Goal: Information Seeking & Learning: Learn about a topic

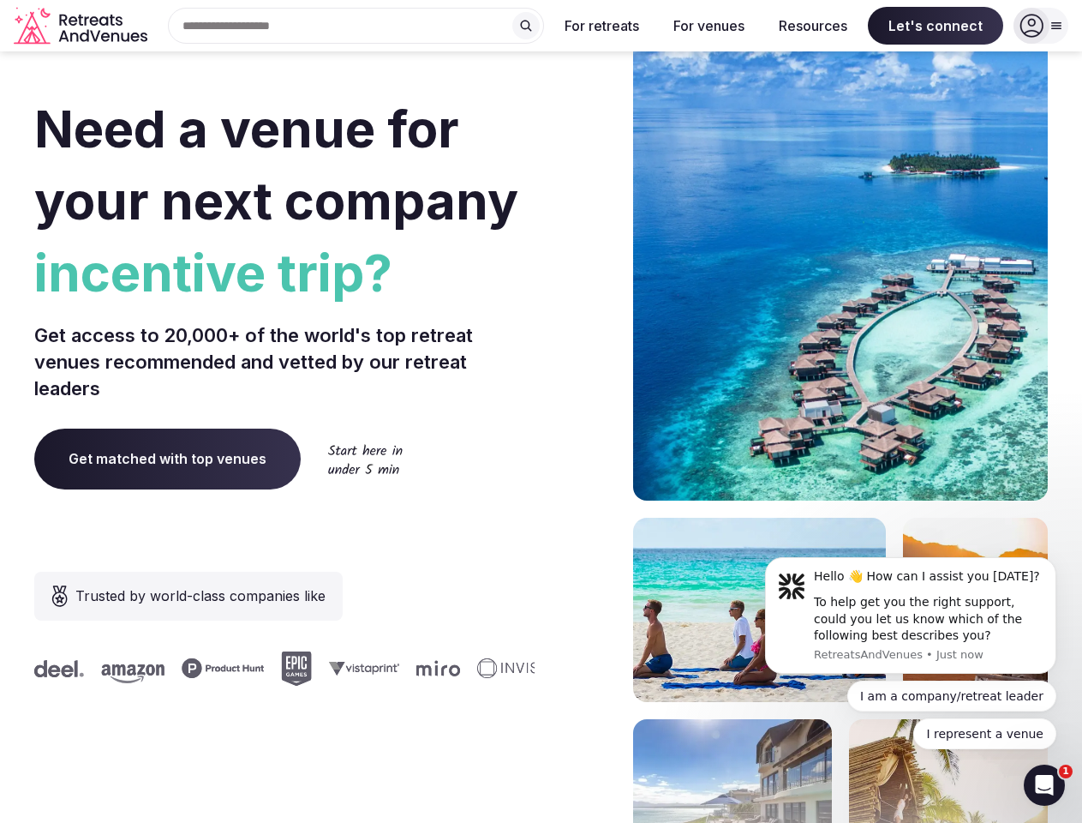
click at [541, 411] on div "Need a venue for your next company incentive trip? Get access to 20,000+ of the…" at bounding box center [541, 513] width 1014 height 1032
click at [356, 26] on div "Search Popular Destinations [GEOGRAPHIC_DATA], [GEOGRAPHIC_DATA] [GEOGRAPHIC_DA…" at bounding box center [349, 26] width 390 height 36
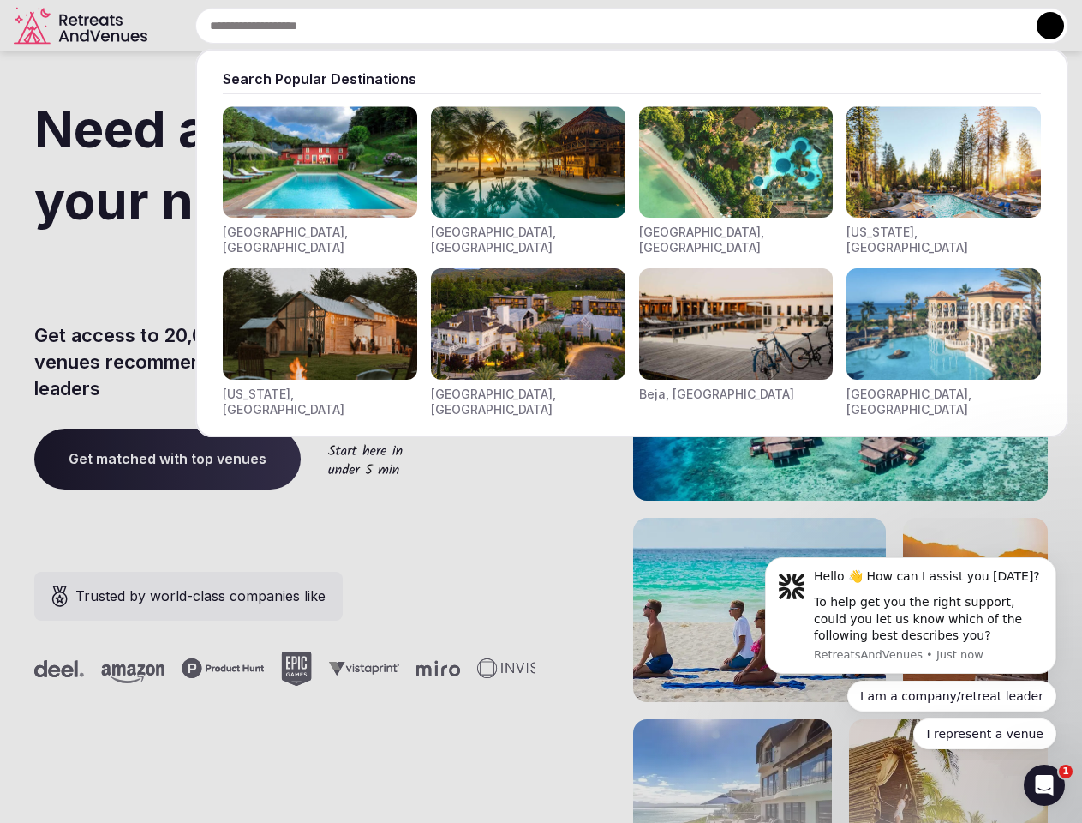
click at [526, 26] on input "text" at bounding box center [631, 26] width 873 height 36
click at [602, 26] on input "text" at bounding box center [631, 26] width 873 height 36
click at [709, 26] on input "text" at bounding box center [631, 26] width 873 height 36
click at [813, 26] on input "text" at bounding box center [631, 26] width 873 height 36
click at [936, 26] on input "text" at bounding box center [631, 26] width 873 height 36
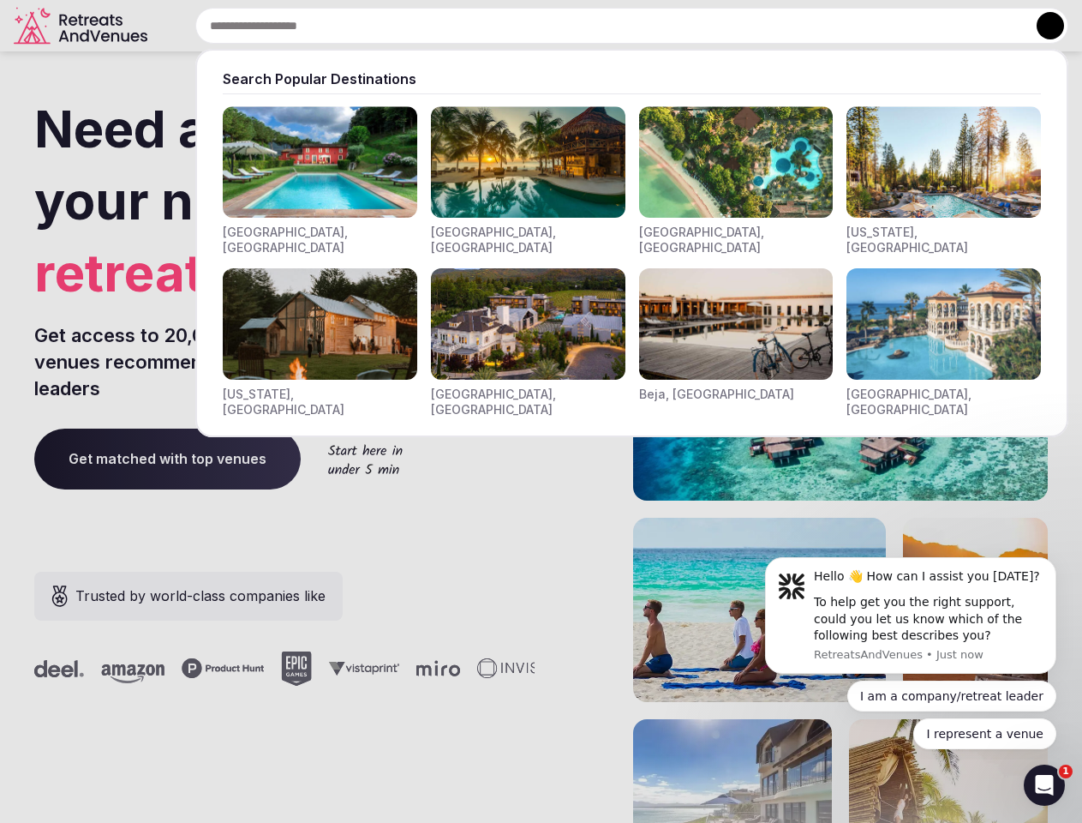
click at [1041, 26] on button at bounding box center [1050, 25] width 27 height 27
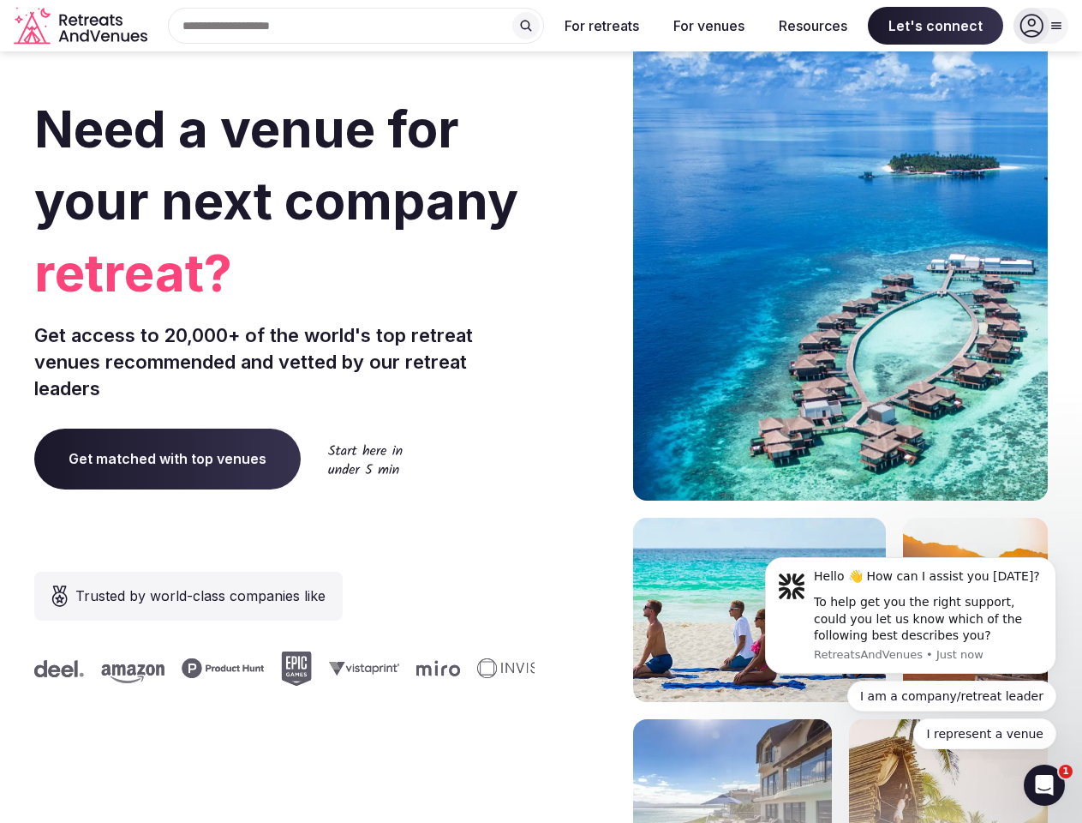
click at [911, 615] on div "To help get you the right support, could you let us know which of the following…" at bounding box center [929, 619] width 230 height 51
